Goal: Task Accomplishment & Management: Manage account settings

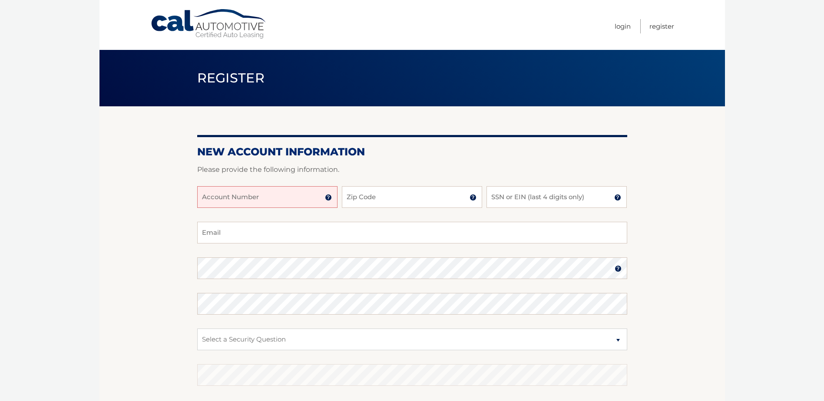
click at [261, 200] on input "Account Number" at bounding box center [267, 197] width 140 height 22
type input "44456006857"
click at [368, 199] on input "Zip Code" at bounding box center [412, 197] width 140 height 22
type input "19046"
click at [549, 199] on input "SSN or EIN (last 4 digits only)" at bounding box center [556, 197] width 140 height 22
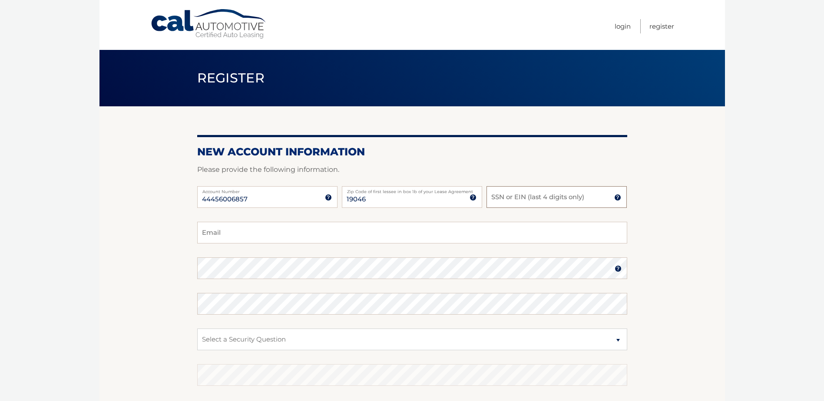
type input "1"
type input "0473"
click at [289, 235] on input "Email" at bounding box center [412, 233] width 430 height 22
type input "Aguevara1234@yahoo.com"
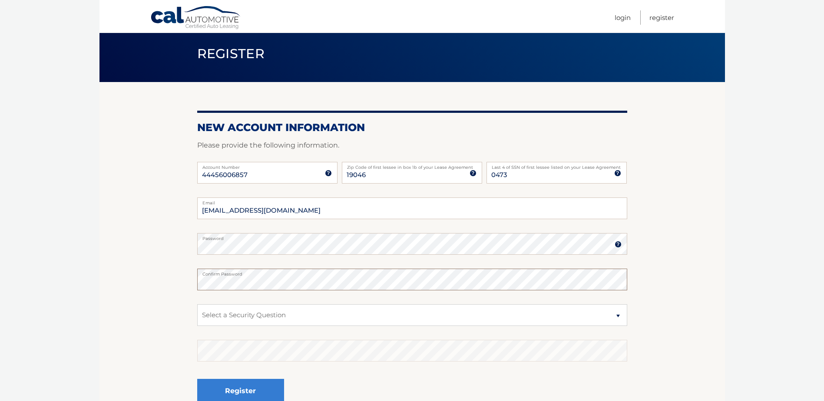
scroll to position [43, 0]
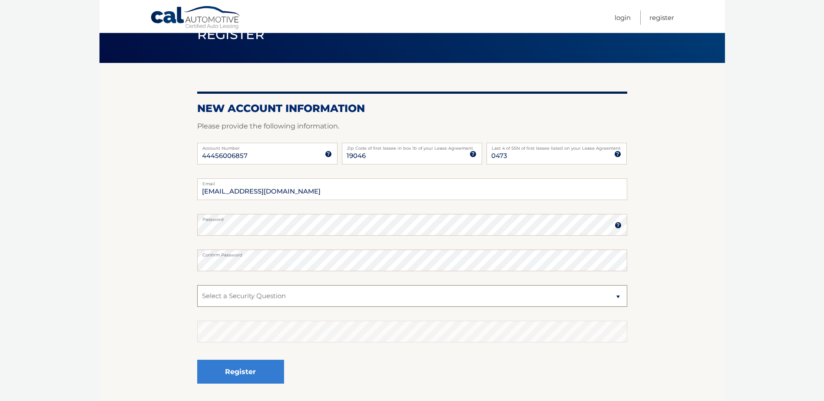
click at [617, 295] on select "Select a Security Question What was the name of your elementary school? What is…" at bounding box center [412, 296] width 430 height 22
select select "2"
click at [197, 285] on select "Select a Security Question What was the name of your elementary school? What is…" at bounding box center [412, 296] width 430 height 22
click at [254, 367] on button "Register" at bounding box center [240, 372] width 87 height 24
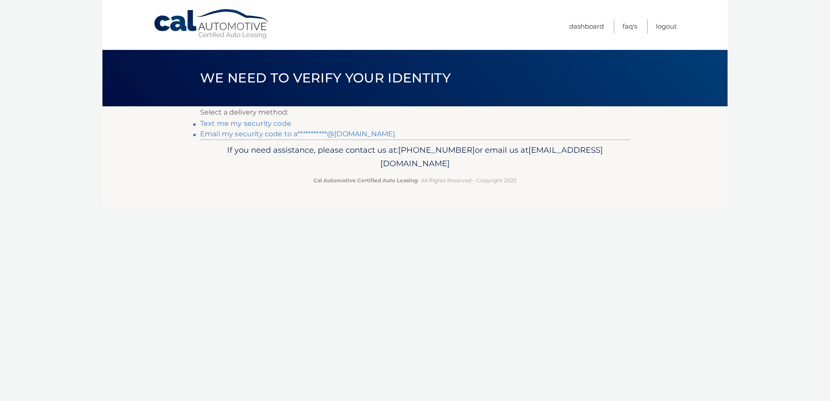
click at [341, 136] on link "**********" at bounding box center [297, 134] width 195 height 8
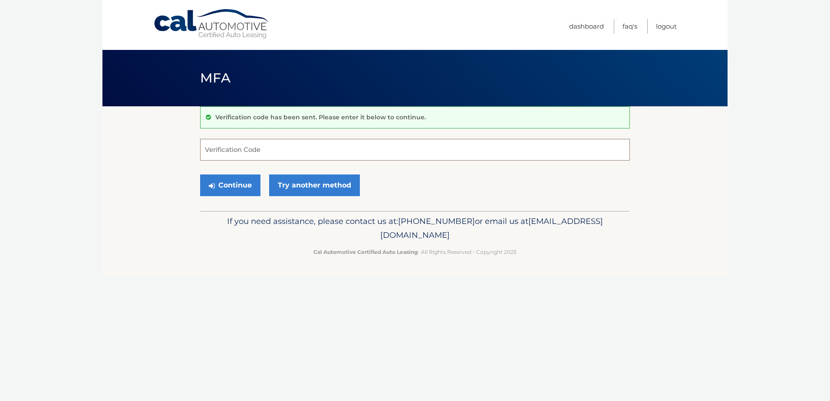
click at [241, 149] on input "Verification Code" at bounding box center [415, 150] width 430 height 22
type input "123481"
click at [248, 188] on button "Continue" at bounding box center [230, 186] width 60 height 22
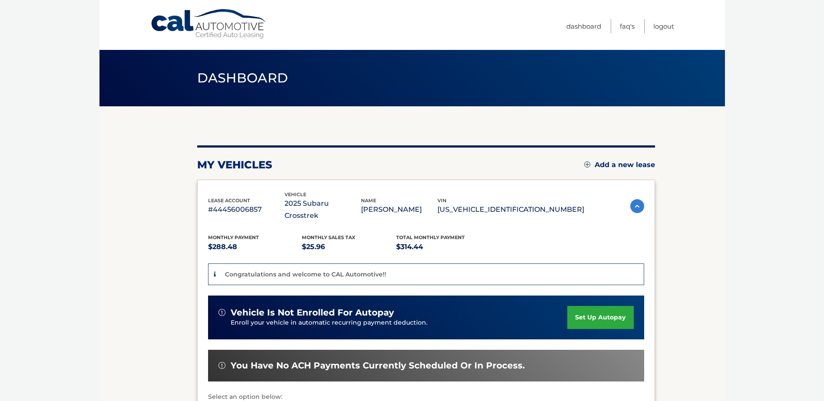
click at [593, 307] on link "set up autopay" at bounding box center [600, 317] width 66 height 23
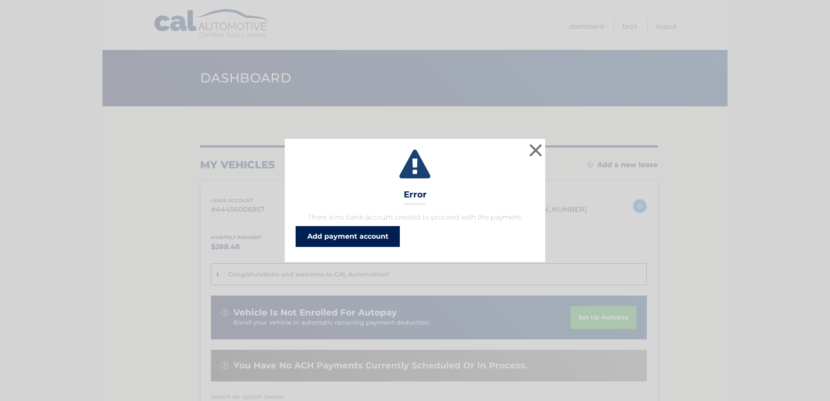
click at [365, 232] on link "Add payment account" at bounding box center [348, 236] width 104 height 21
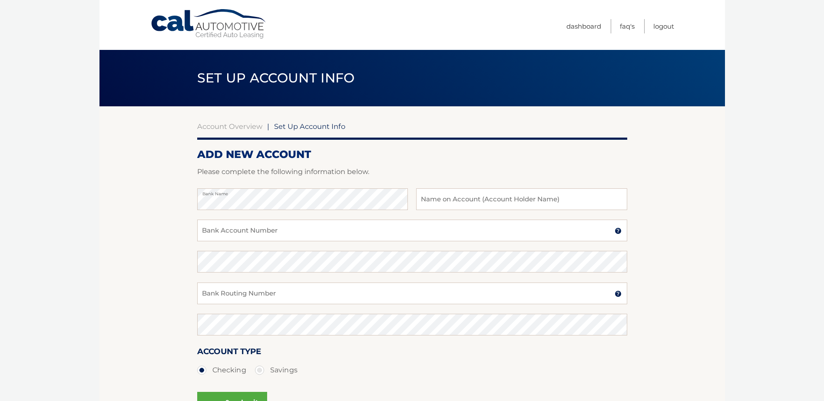
drag, startPoint x: 474, startPoint y: 183, endPoint x: 471, endPoint y: 193, distance: 10.9
click at [474, 187] on div at bounding box center [412, 183] width 430 height 10
click at [471, 193] on input "text" at bounding box center [521, 199] width 211 height 22
type input "OG-Checking"
click at [307, 228] on input "Bank Account Number" at bounding box center [412, 231] width 430 height 22
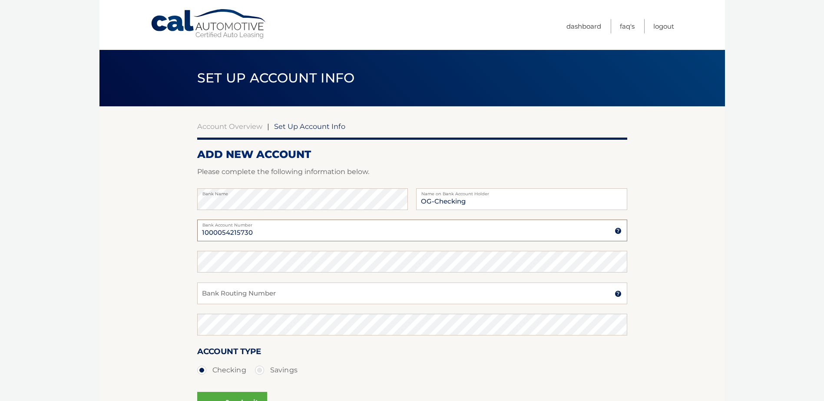
type input "1000054215730"
click at [267, 292] on input "Bank Routing Number" at bounding box center [412, 294] width 430 height 22
type input "031000503"
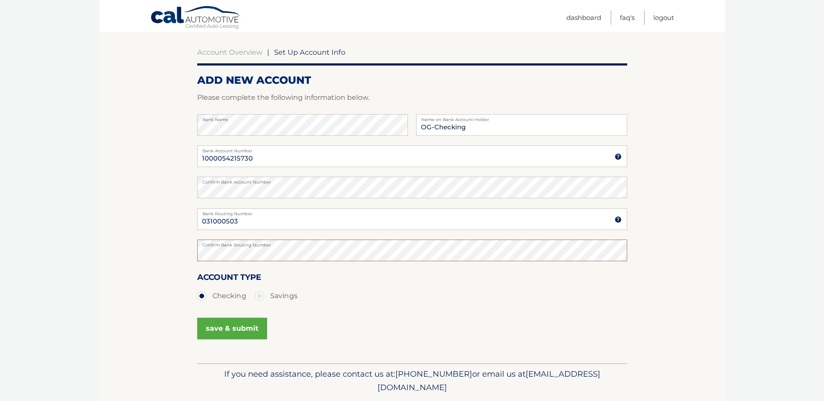
scroll to position [102, 0]
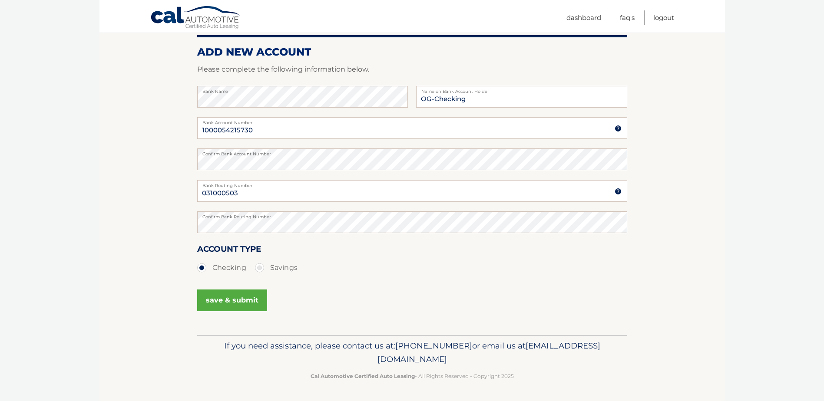
click at [231, 300] on button "save & submit" at bounding box center [232, 301] width 70 height 22
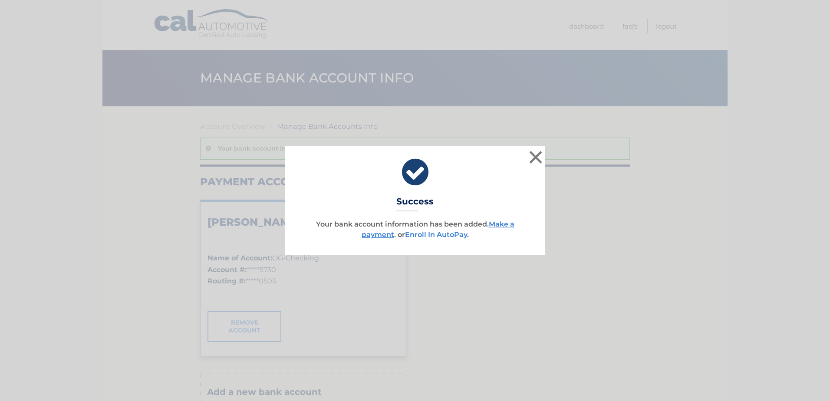
click at [433, 234] on link "Enroll In AutoPay" at bounding box center [436, 235] width 62 height 8
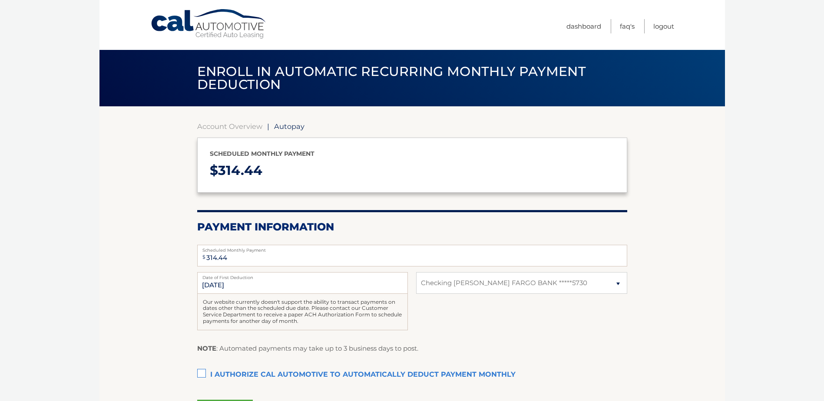
select select "Yjk2ZDY4YjEtYTljZi00M2ZiLWFiZmEtYWU0MTE0YzA0Yzcz"
click at [246, 279] on label "Date of First Deduction" at bounding box center [302, 275] width 211 height 7
click at [246, 280] on input "[DATE]" at bounding box center [302, 283] width 211 height 22
click at [227, 285] on input "9/26/2025" at bounding box center [302, 283] width 211 height 22
click at [248, 286] on input "9/26/2025" at bounding box center [302, 283] width 211 height 22
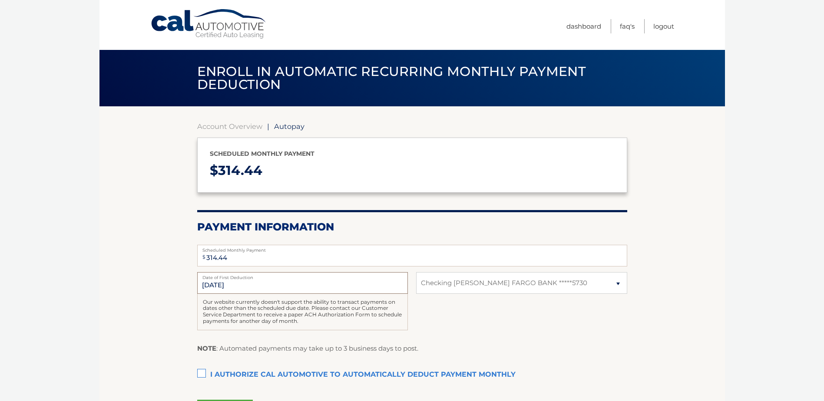
click at [246, 285] on input "9/26/2025" at bounding box center [302, 283] width 211 height 22
drag, startPoint x: 246, startPoint y: 285, endPoint x: 290, endPoint y: 290, distance: 44.1
click at [290, 290] on input "9/26/2025" at bounding box center [302, 283] width 211 height 22
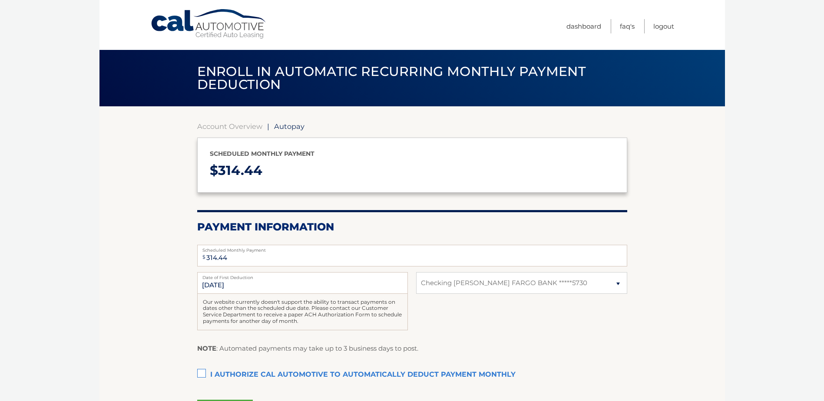
click at [202, 374] on label "I authorize cal automotive to automatically deduct payment monthly This checkbo…" at bounding box center [412, 375] width 430 height 17
click at [0, 0] on input "I authorize cal automotive to automatically deduct payment monthly This checkbo…" at bounding box center [0, 0] width 0 height 0
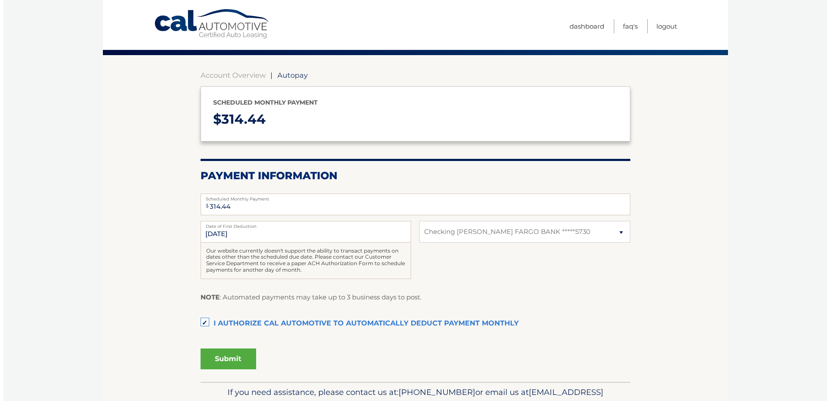
scroll to position [98, 0]
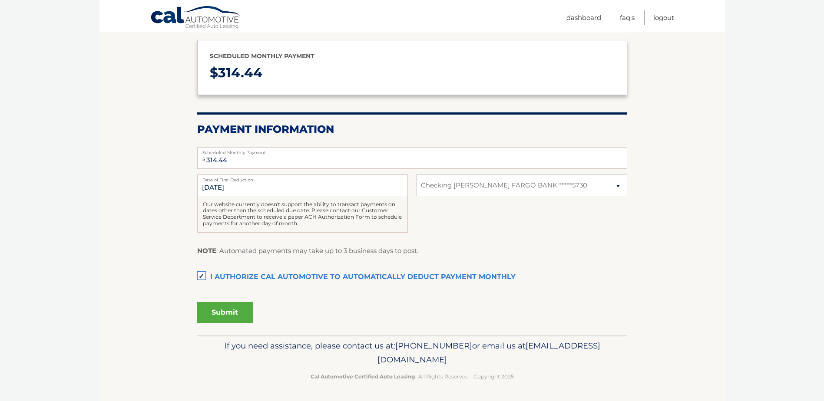
click at [224, 308] on button "Submit" at bounding box center [225, 312] width 56 height 21
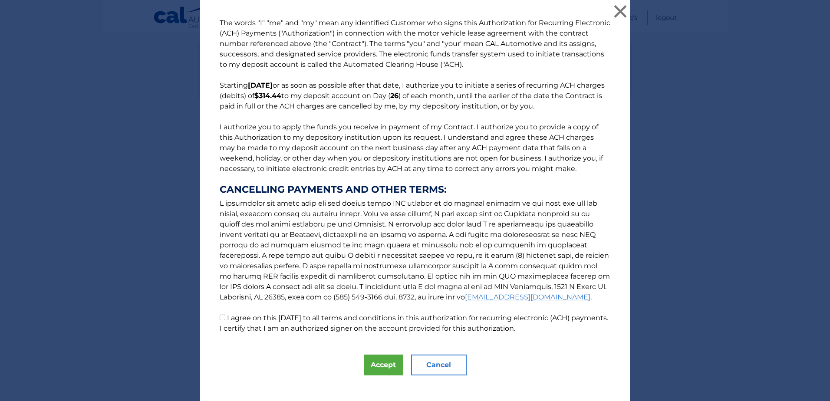
click at [220, 317] on input "I agree on this 09/12/2025 to all terms and conditions in this authorization fo…" at bounding box center [223, 318] width 6 height 6
checkbox input "true"
click at [388, 367] on button "Accept" at bounding box center [383, 365] width 39 height 21
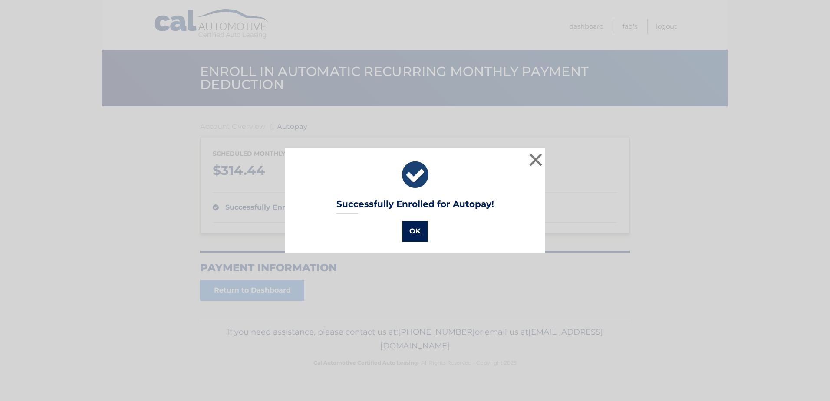
click at [408, 230] on button "OK" at bounding box center [415, 231] width 25 height 21
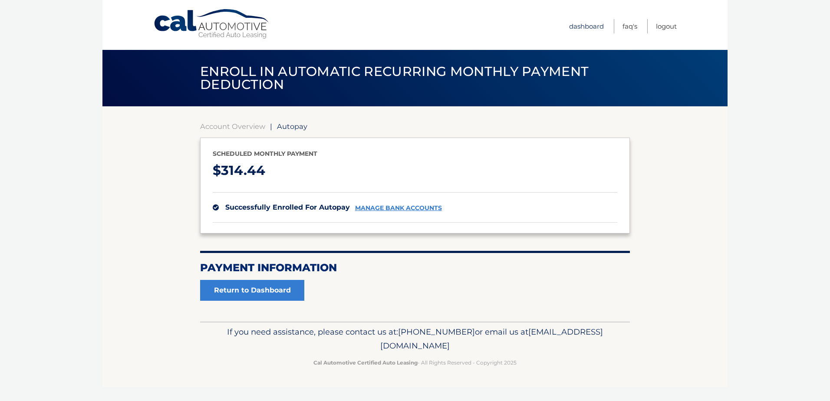
click at [591, 29] on link "Dashboard" at bounding box center [586, 26] width 35 height 14
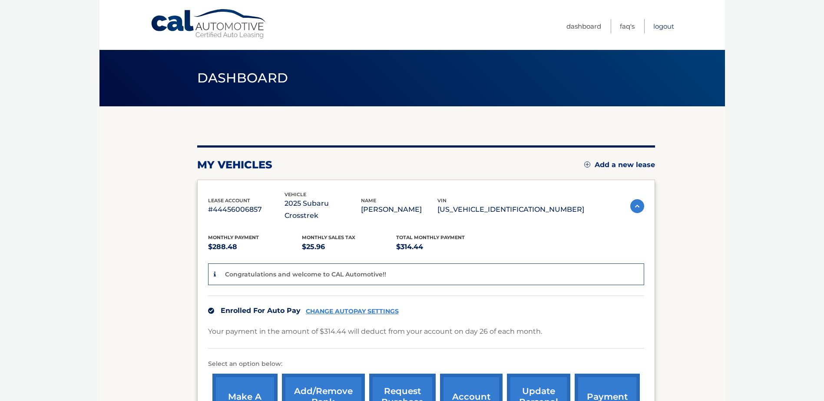
click at [666, 28] on link "Logout" at bounding box center [663, 26] width 21 height 14
